Goal: Information Seeking & Learning: Learn about a topic

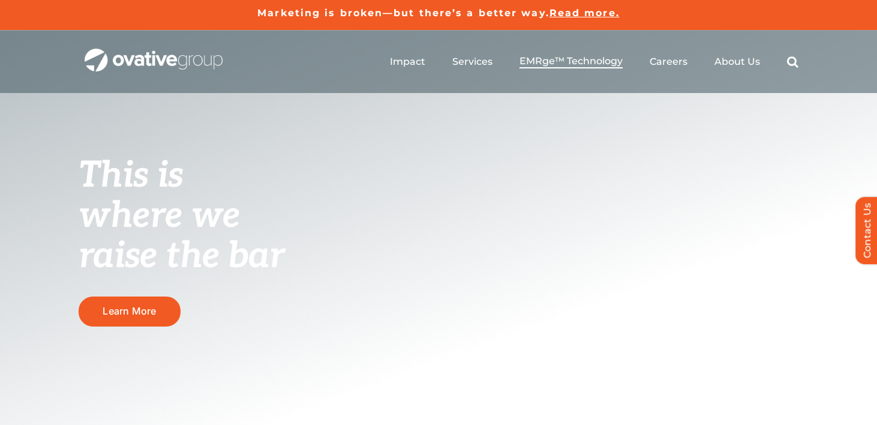
click at [607, 64] on span "EMRge™ Technology" at bounding box center [571, 61] width 103 height 12
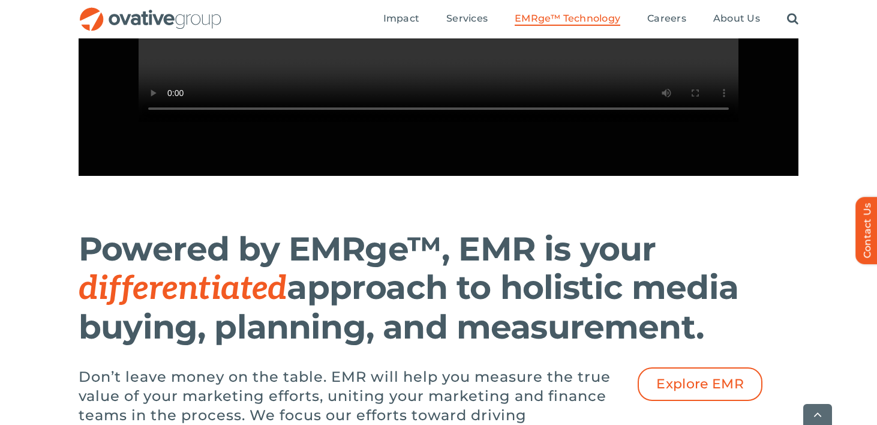
scroll to position [1409, 0]
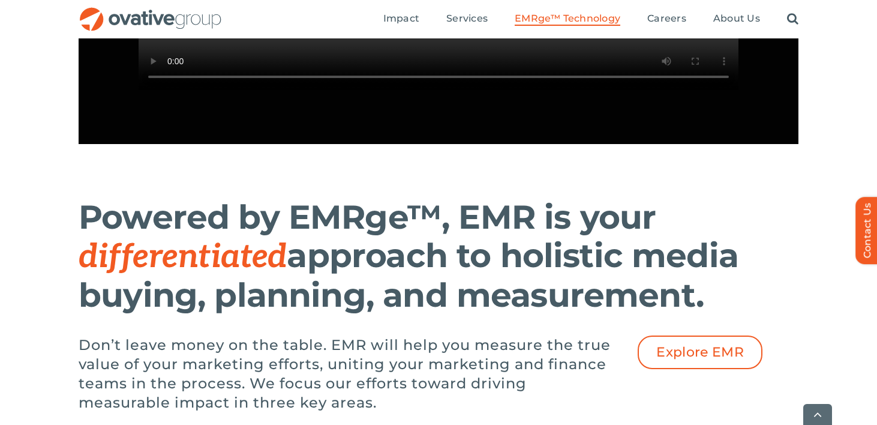
click at [173, 260] on h1 "Powered by EMRge™, EMR is your differentiated approach to holistic media buying…" at bounding box center [409, 256] width 660 height 116
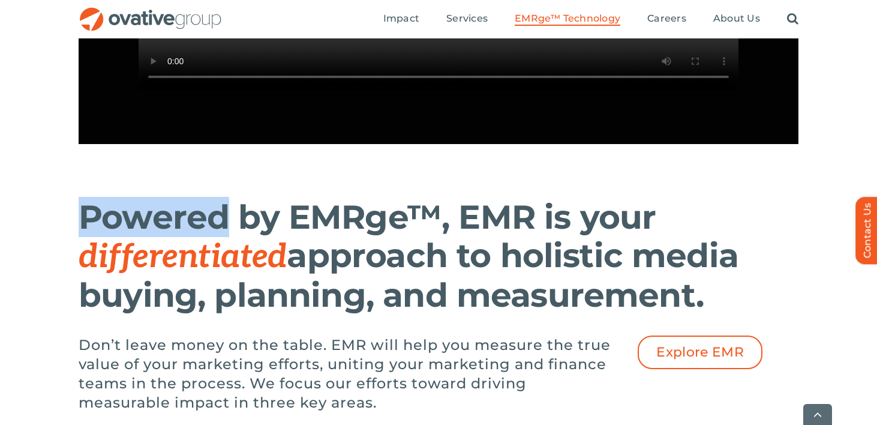
click at [173, 260] on h1 "Powered by EMRge™, EMR is your differentiated approach to holistic media buying…" at bounding box center [409, 256] width 660 height 116
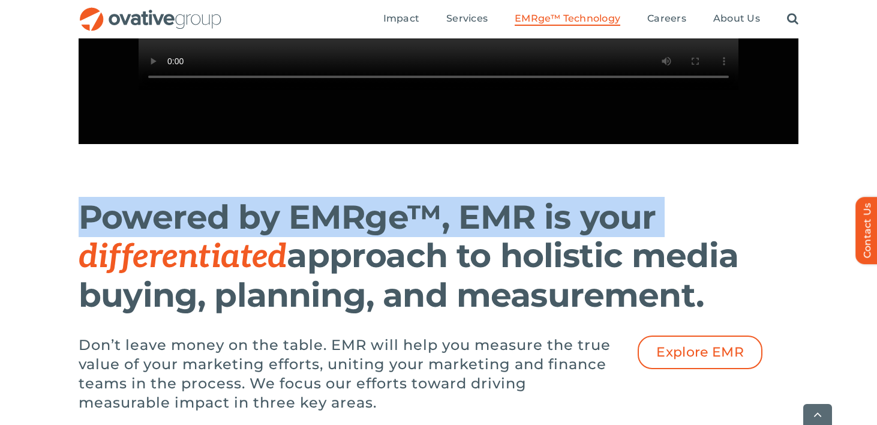
click at [173, 260] on h1 "Powered by EMRge™, EMR is your differentiated approach to holistic media buying…" at bounding box center [409, 256] width 660 height 116
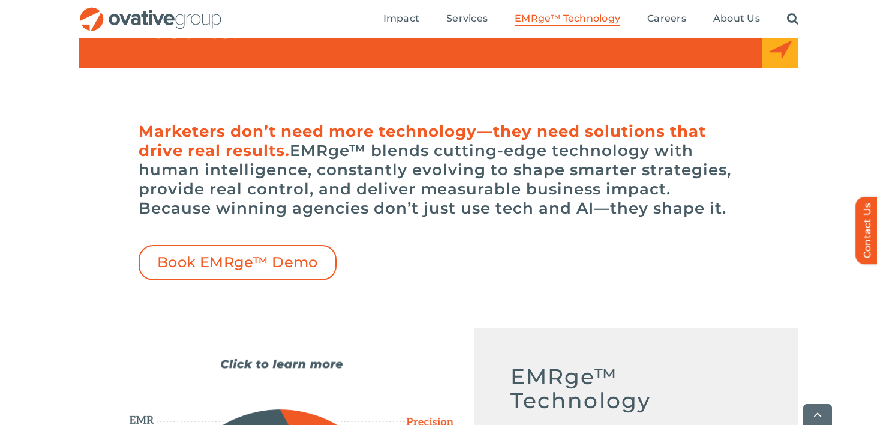
scroll to position [280, 0]
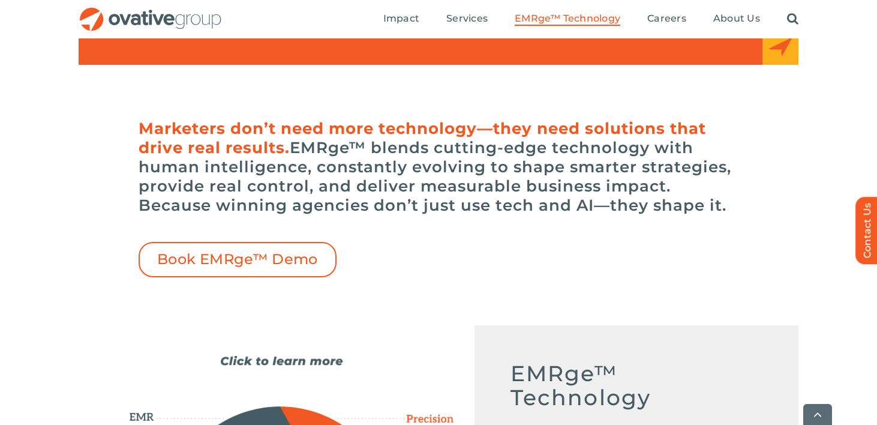
click at [400, 148] on h6 "Marketers don’t need more technology—they need solutions that drive real result…" at bounding box center [439, 167] width 600 height 96
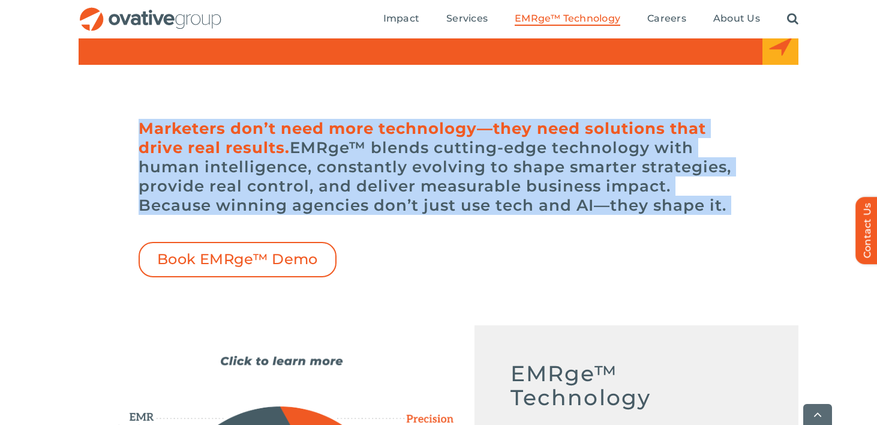
click at [400, 148] on h6 "Marketers don’t need more technology—they need solutions that drive real result…" at bounding box center [439, 167] width 600 height 96
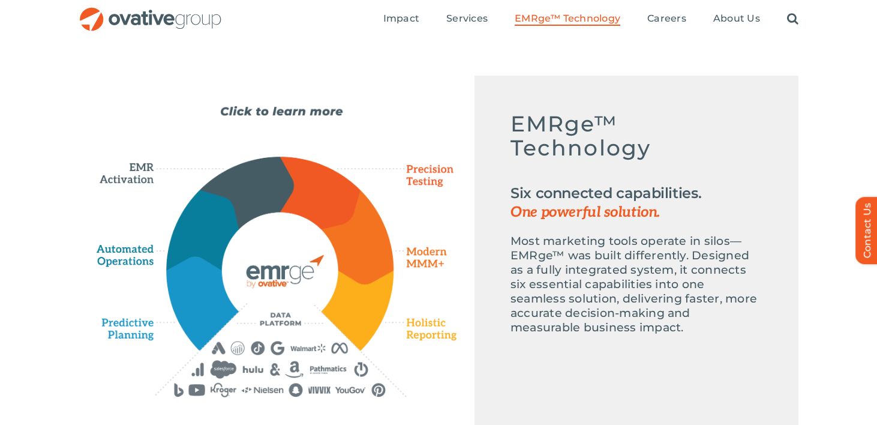
scroll to position [515, 0]
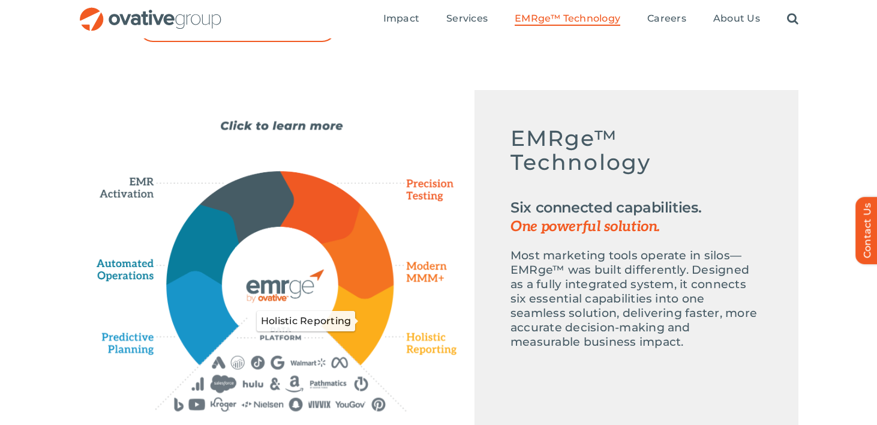
click at [372, 311] on icon "Holistic Reporting" at bounding box center [358, 324] width 72 height 79
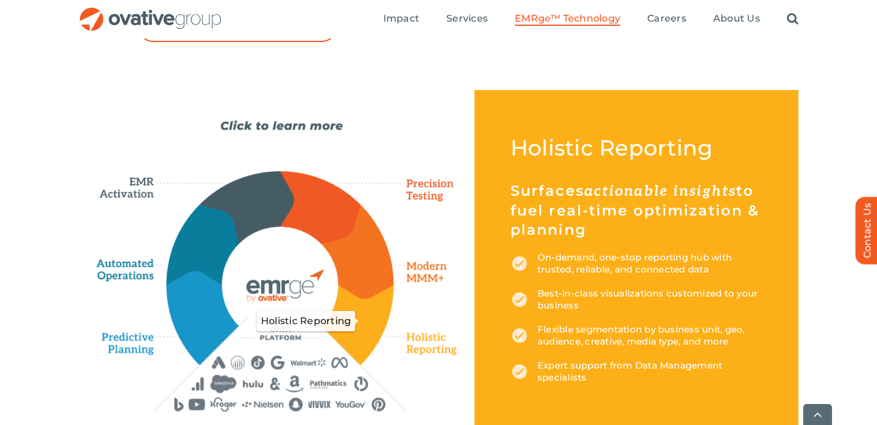
scroll to position [536, 0]
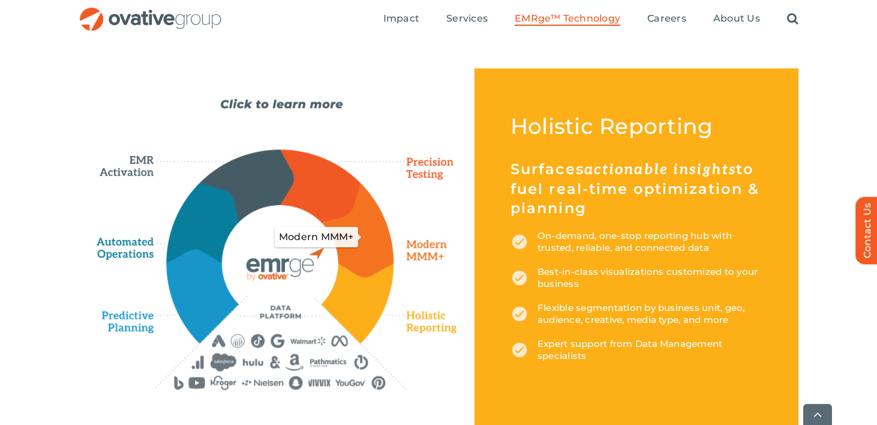
click at [370, 250] on icon "Modern MMM+" at bounding box center [358, 229] width 72 height 94
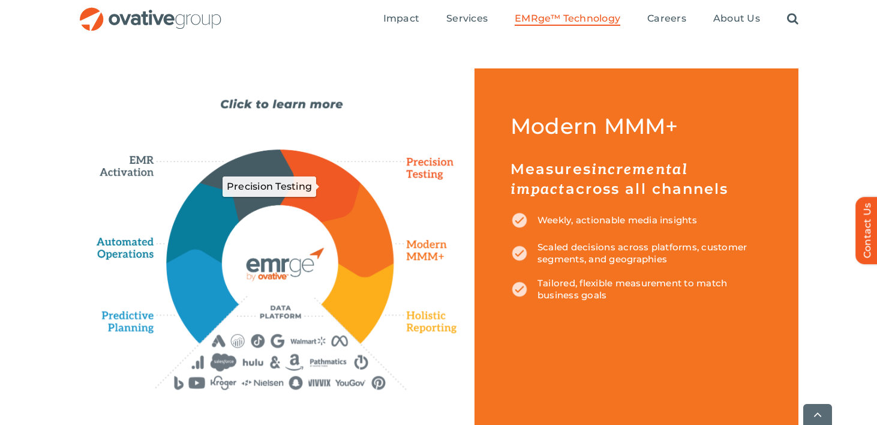
click at [338, 195] on icon "Precision Testing" at bounding box center [320, 186] width 80 height 72
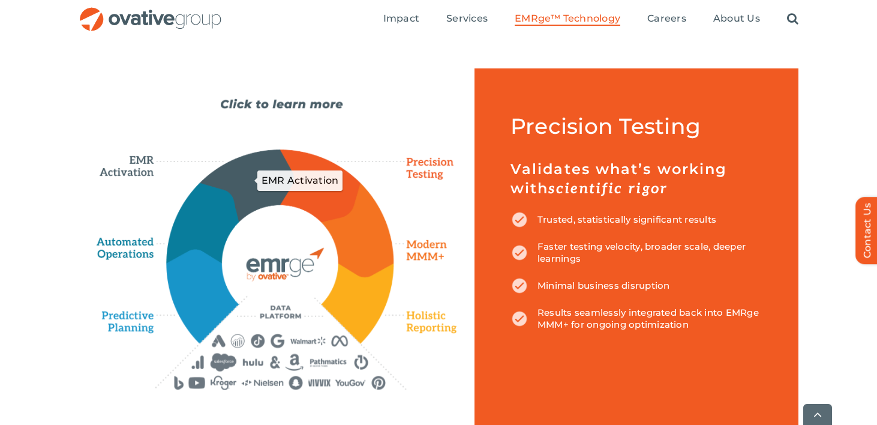
click at [249, 166] on icon "EMR Activation" at bounding box center [247, 184] width 94 height 71
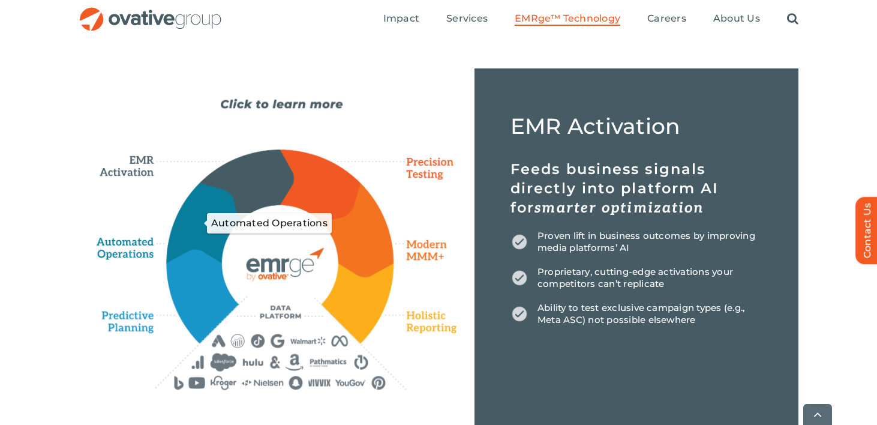
click at [188, 238] on icon "Automated Operations" at bounding box center [203, 223] width 73 height 80
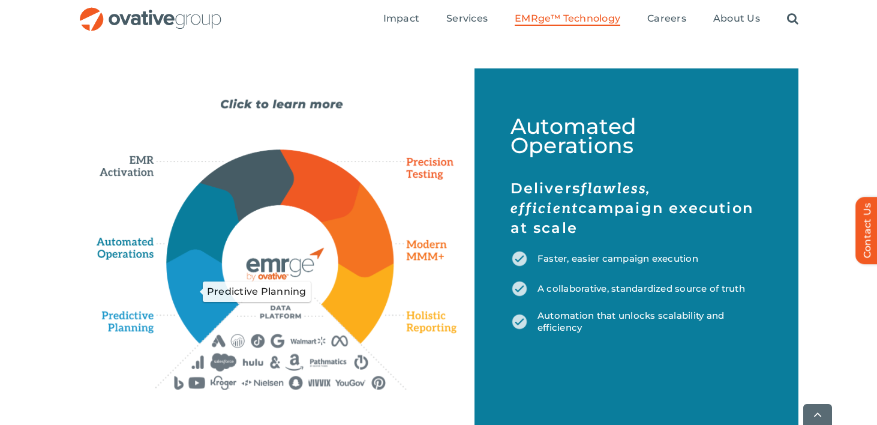
click at [181, 296] on icon "Predictive Planning" at bounding box center [202, 296] width 71 height 92
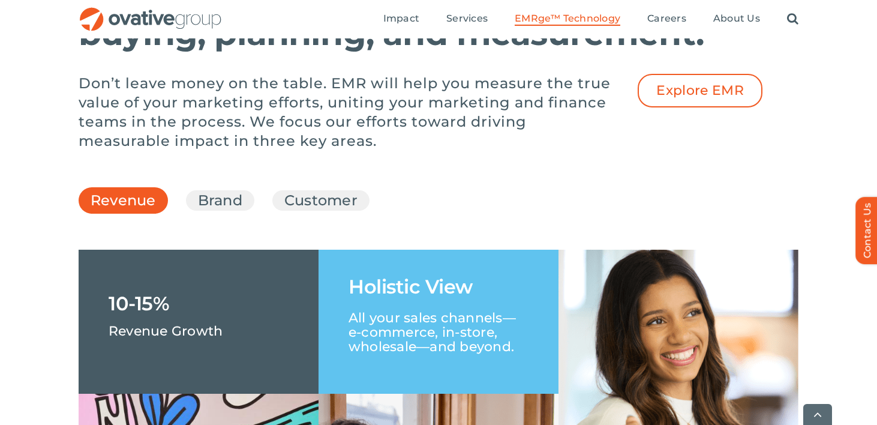
scroll to position [1675, 0]
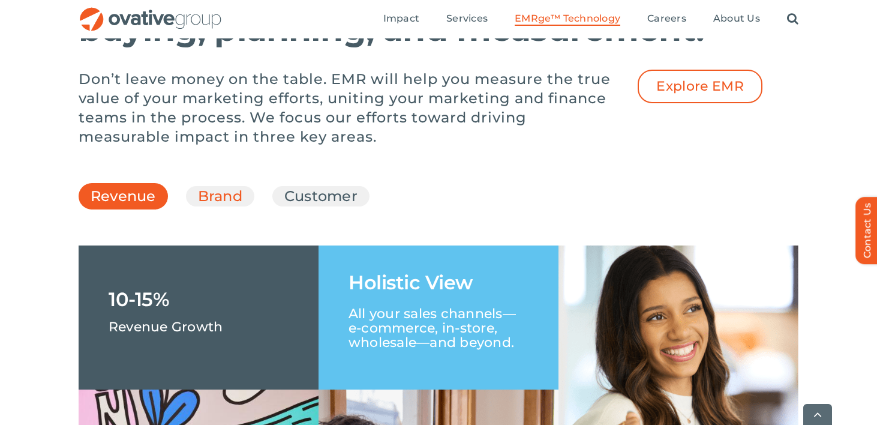
click at [206, 206] on link "Brand" at bounding box center [220, 196] width 44 height 20
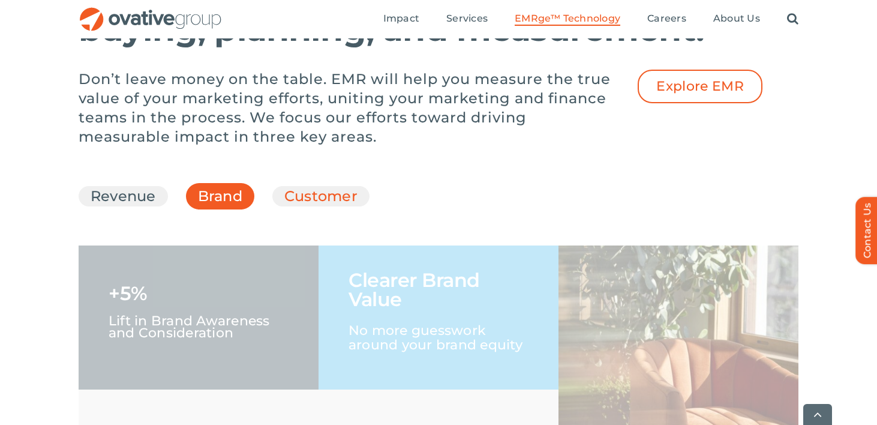
click at [290, 206] on link "Customer" at bounding box center [320, 196] width 73 height 20
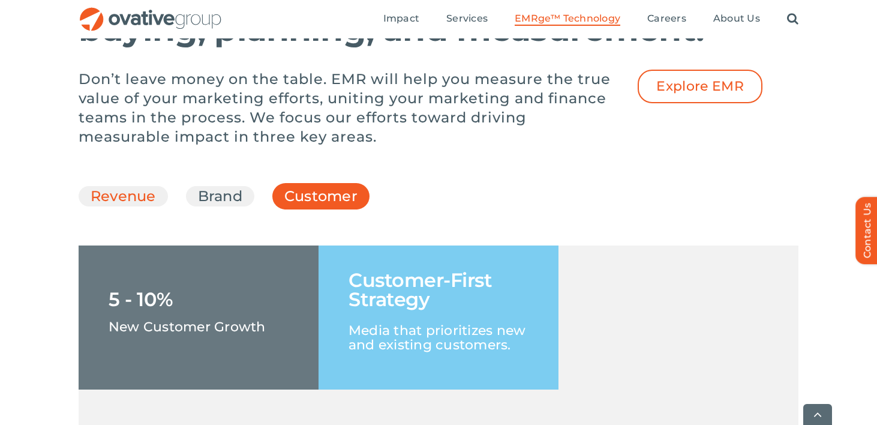
click at [150, 206] on link "Revenue" at bounding box center [123, 196] width 65 height 20
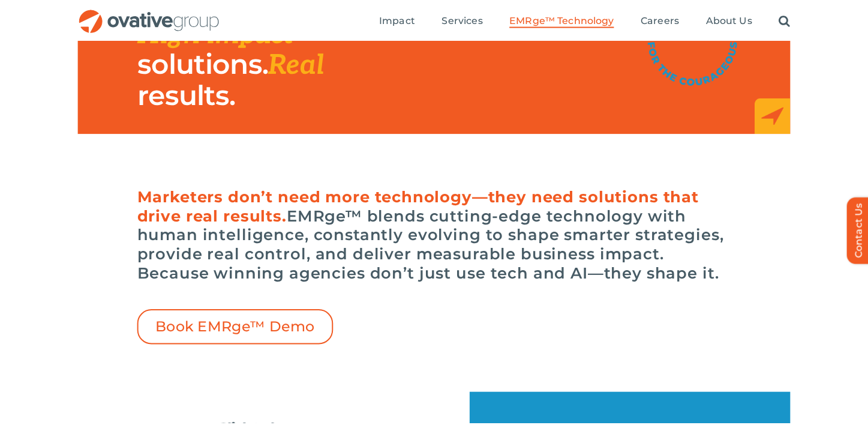
scroll to position [193, 0]
